Goal: Transaction & Acquisition: Purchase product/service

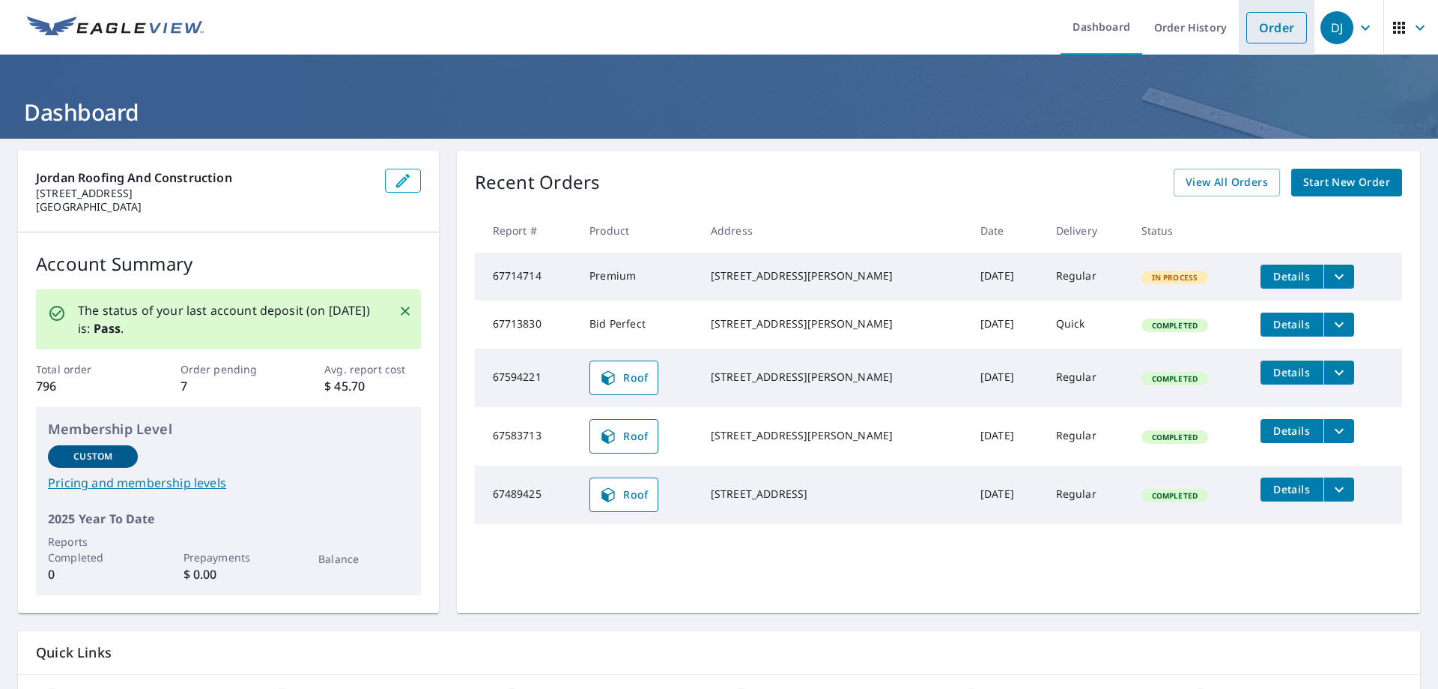
click at [1270, 25] on link "Order" at bounding box center [1277, 27] width 61 height 31
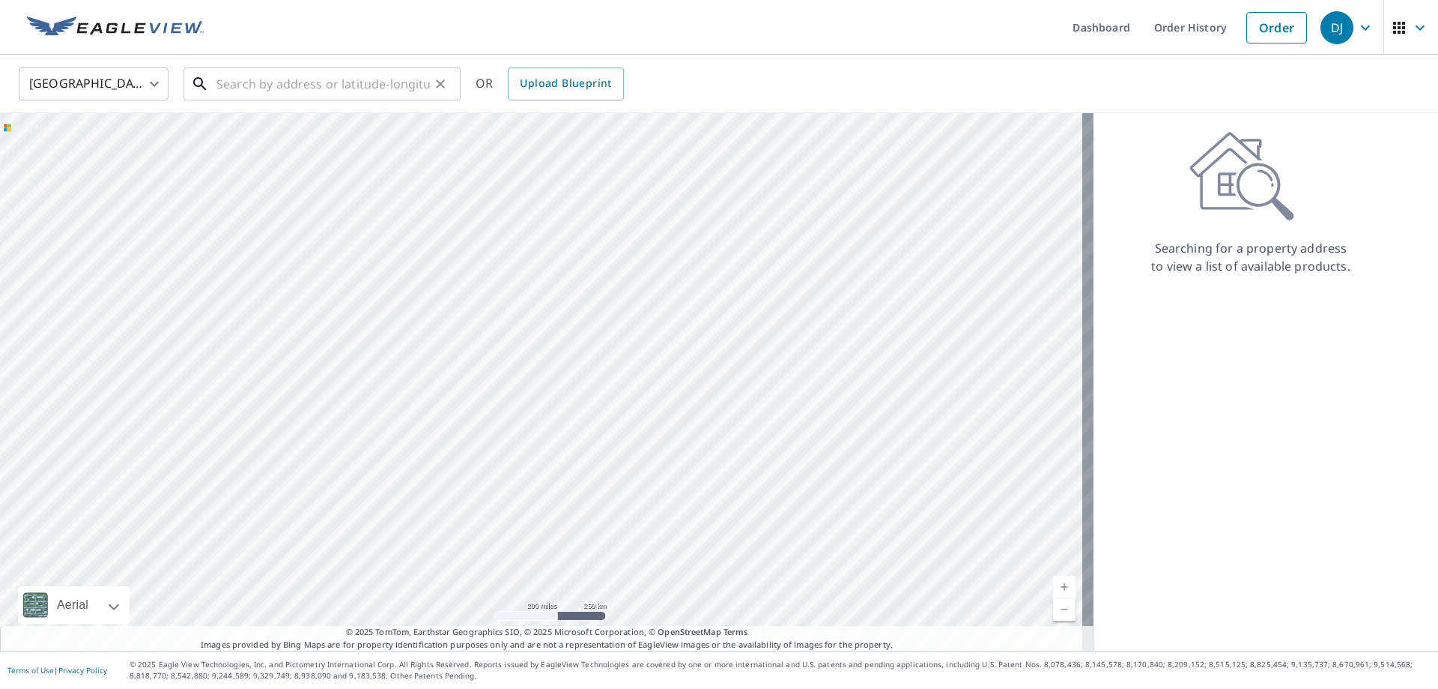
click at [408, 81] on input "text" at bounding box center [324, 84] width 214 height 42
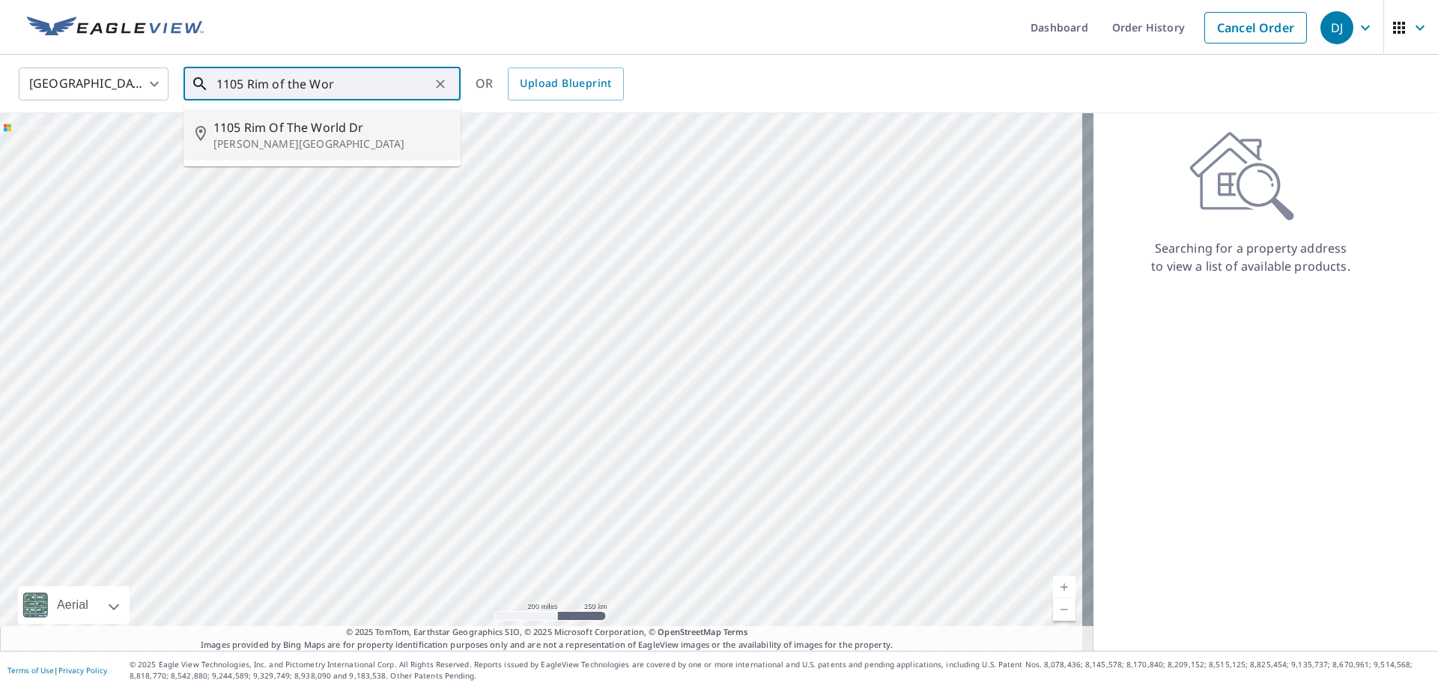
click at [322, 119] on span "1105 Rim Of The World Dr" at bounding box center [331, 127] width 235 height 18
type input "[STREET_ADDRESS][PERSON_NAME]"
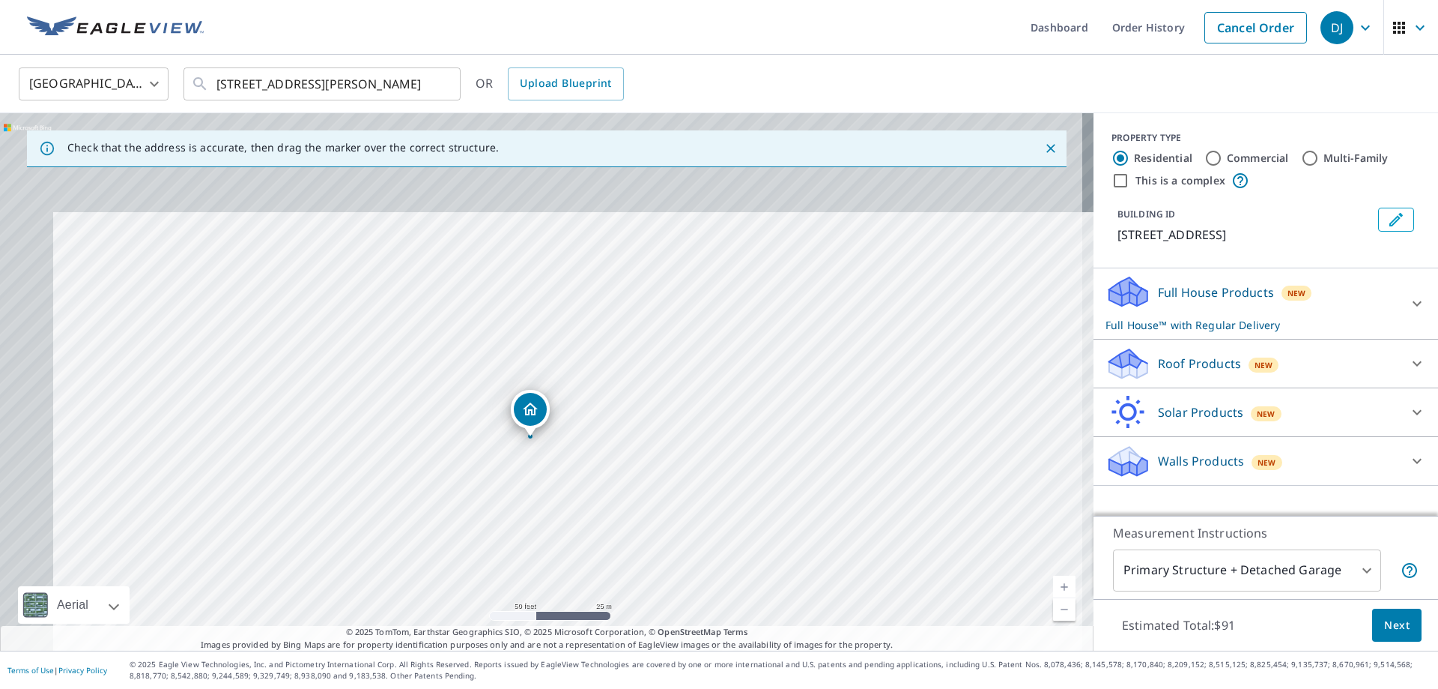
drag, startPoint x: 456, startPoint y: 327, endPoint x: 589, endPoint y: 530, distance: 243.1
click at [589, 530] on div "[STREET_ADDRESS][PERSON_NAME]" at bounding box center [547, 381] width 1094 height 537
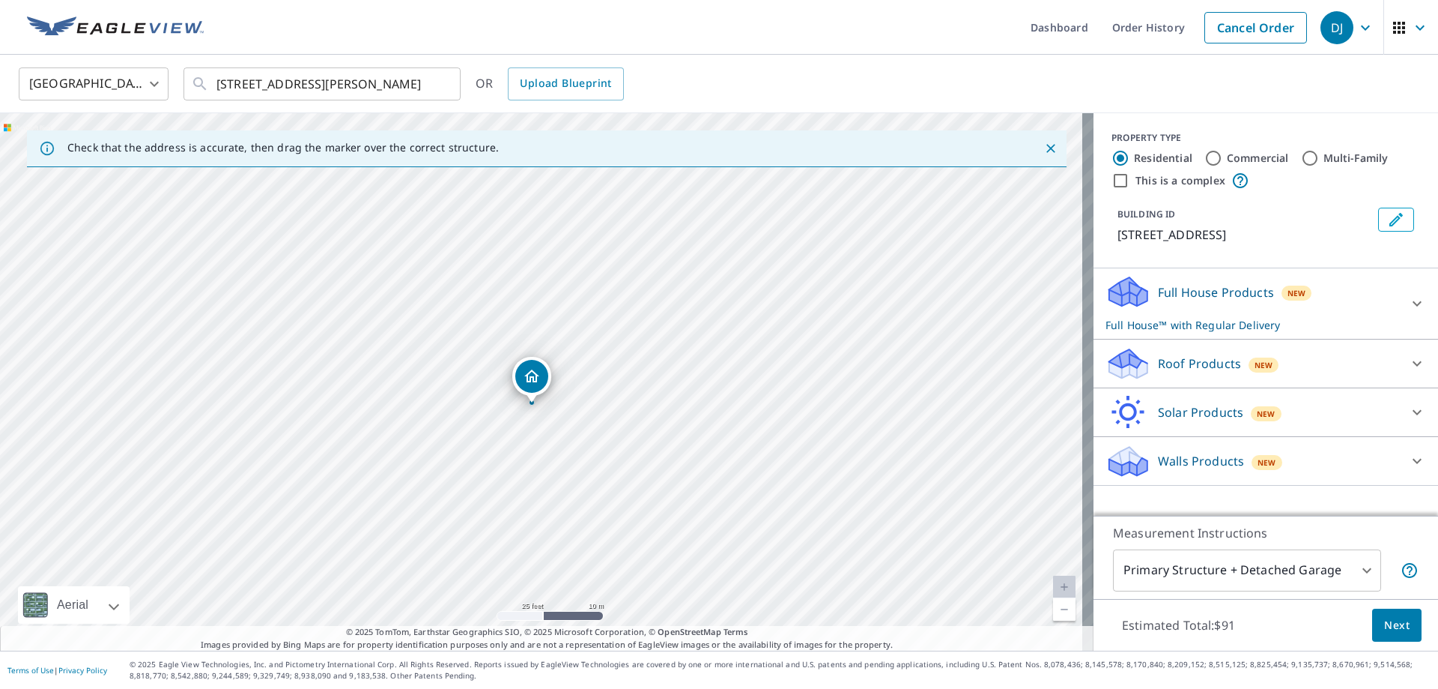
click at [1139, 357] on icon at bounding box center [1128, 363] width 45 height 35
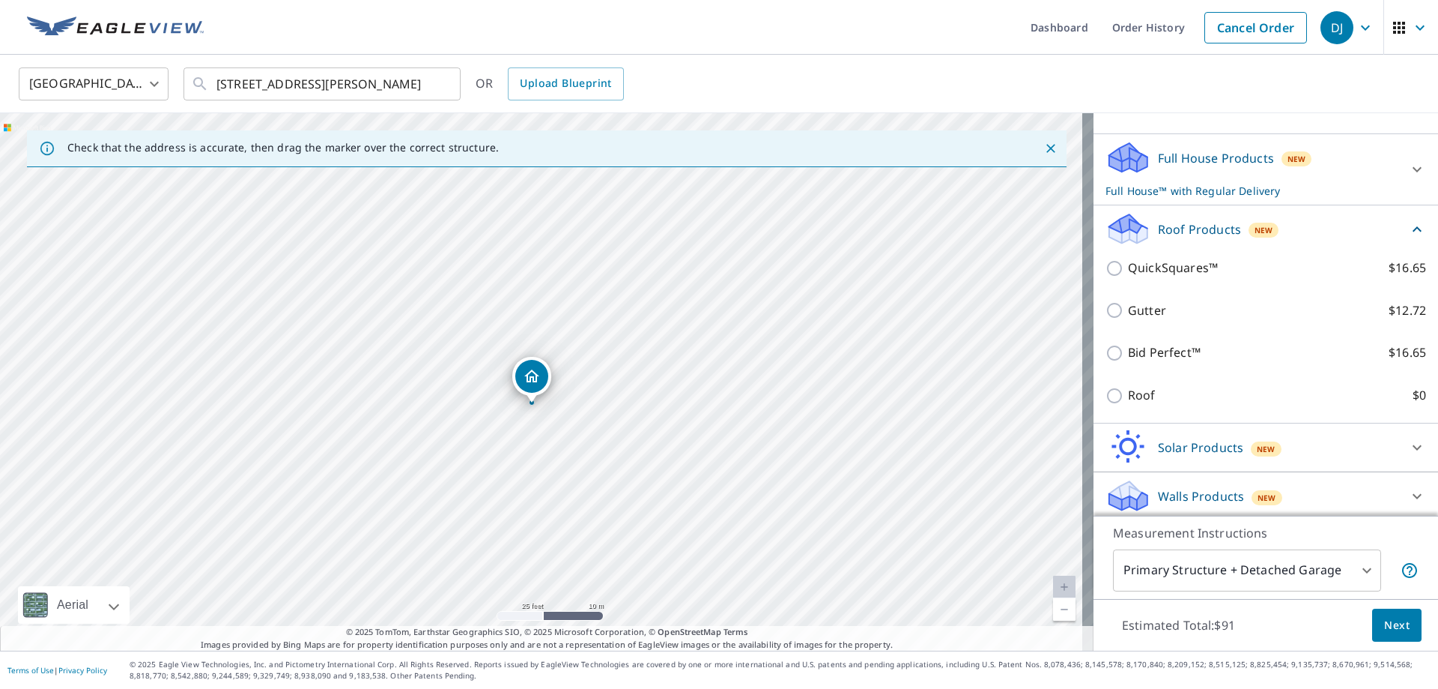
scroll to position [139, 0]
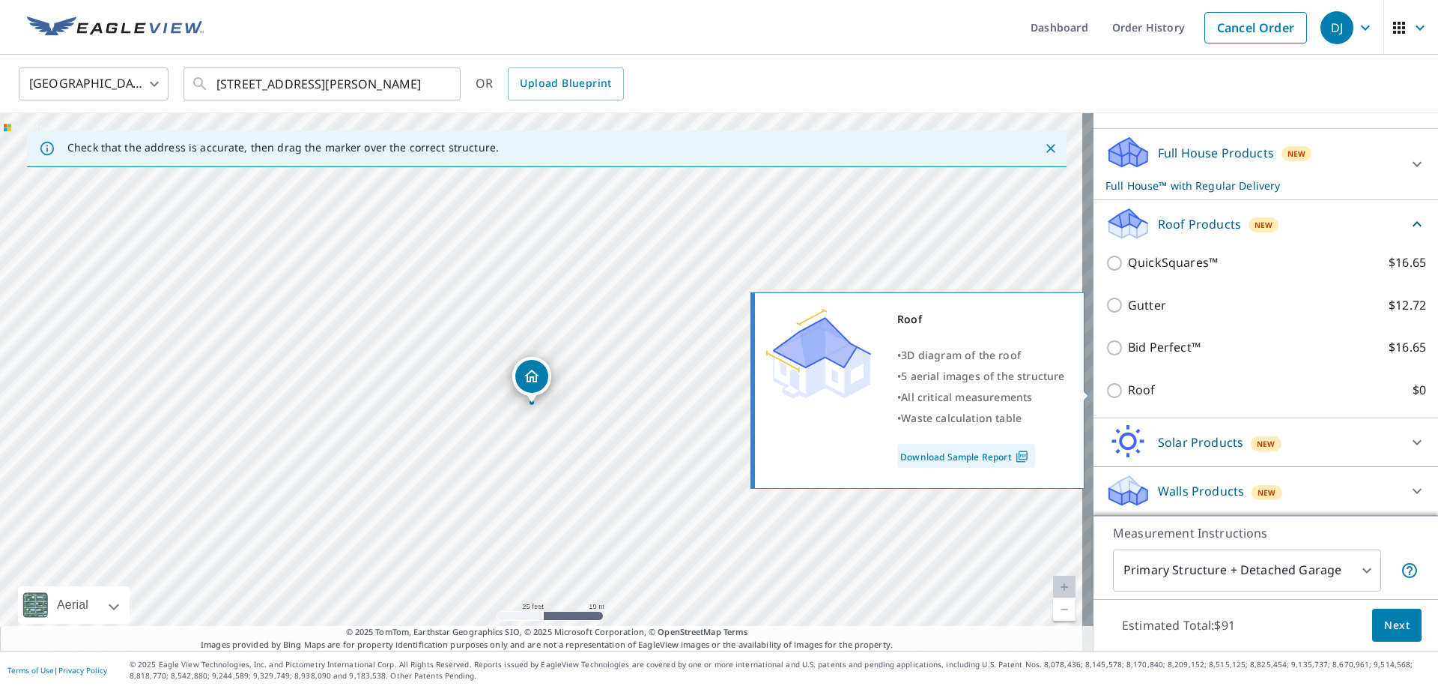
click at [1106, 387] on input "Roof $0" at bounding box center [1117, 390] width 22 height 18
checkbox input "true"
type input "3"
checkbox input "false"
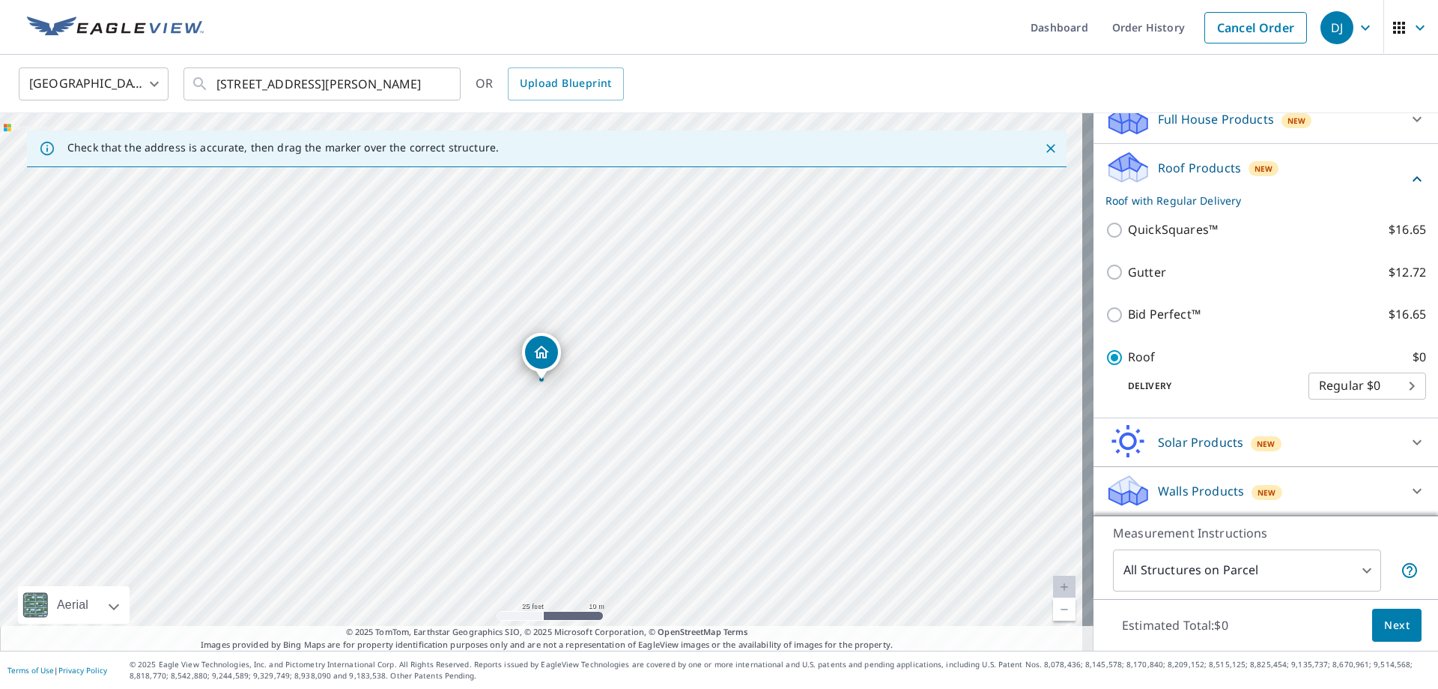
scroll to position [133, 0]
click at [1386, 622] on span "Next" at bounding box center [1396, 625] width 25 height 19
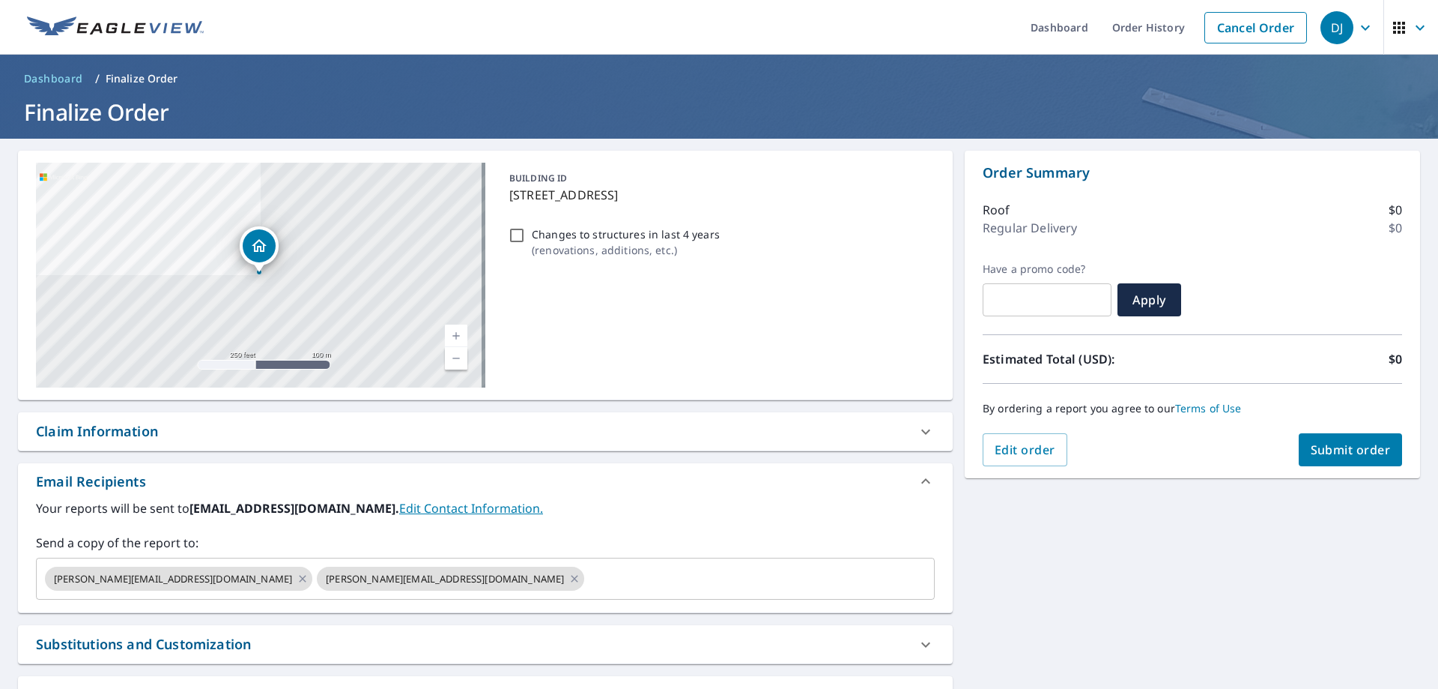
click at [1335, 451] on span "Submit order" at bounding box center [1351, 449] width 80 height 16
checkbox input "true"
